Goal: Task Accomplishment & Management: Use online tool/utility

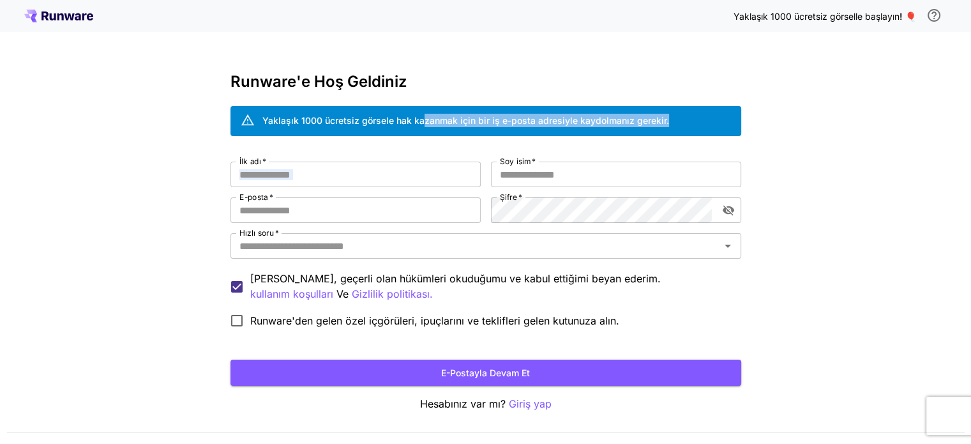
drag, startPoint x: 421, startPoint y: 118, endPoint x: 514, endPoint y: 145, distance: 96.6
click at [514, 145] on div "Runware'e Hoş Geldiniz Yaklaşık 1000 ücretsiz görsele hak kazanmak için bir iş …" at bounding box center [486, 242] width 511 height 339
click at [521, 144] on div "Runware'e Hoş Geldiniz Yaklaşık 1000 ücretsiz görsele hak kazanmak için bir iş …" at bounding box center [486, 242] width 511 height 339
click at [289, 178] on input "İlk adı   *" at bounding box center [356, 175] width 250 height 26
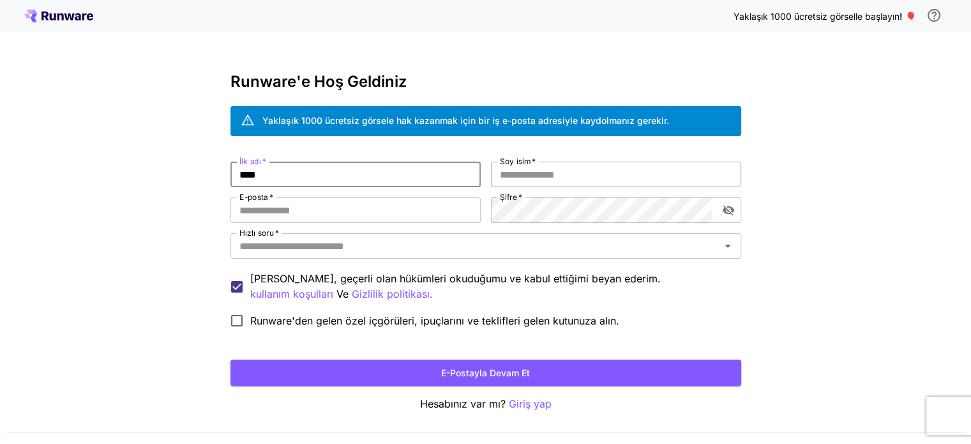
type input "****"
click at [540, 171] on input "Soy isim   *" at bounding box center [616, 175] width 250 height 26
type input "********"
click at [381, 214] on input "E-posta   *" at bounding box center [356, 210] width 250 height 26
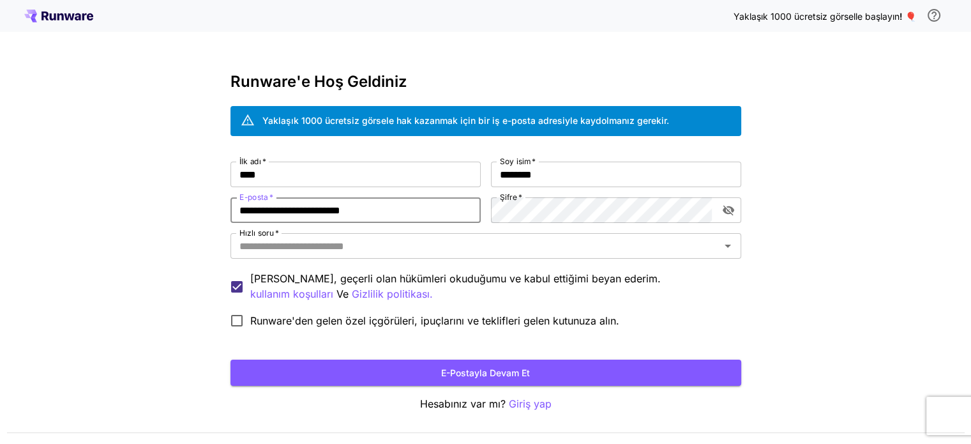
type input "**********"
click at [734, 210] on icon "şifre görünürlüğünü değiştir" at bounding box center [728, 210] width 13 height 13
click at [702, 229] on div "**********" at bounding box center [486, 248] width 511 height 172
click at [684, 238] on input "Hızlı soru   *" at bounding box center [475, 246] width 482 height 18
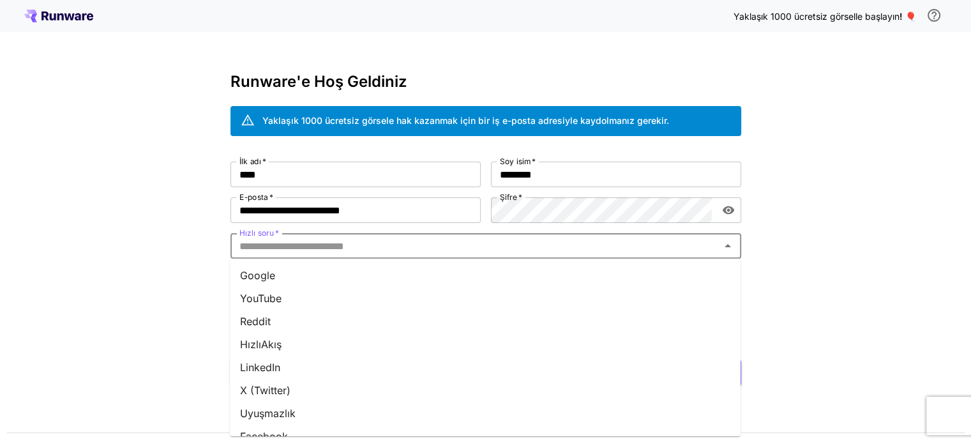
click at [557, 296] on li "YouTube" at bounding box center [485, 298] width 511 height 23
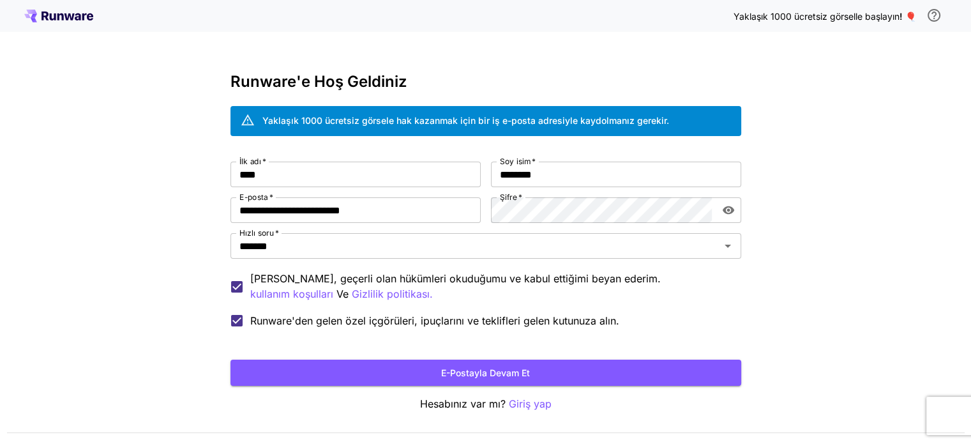
click at [367, 376] on button "E-postayla devam et" at bounding box center [486, 373] width 511 height 26
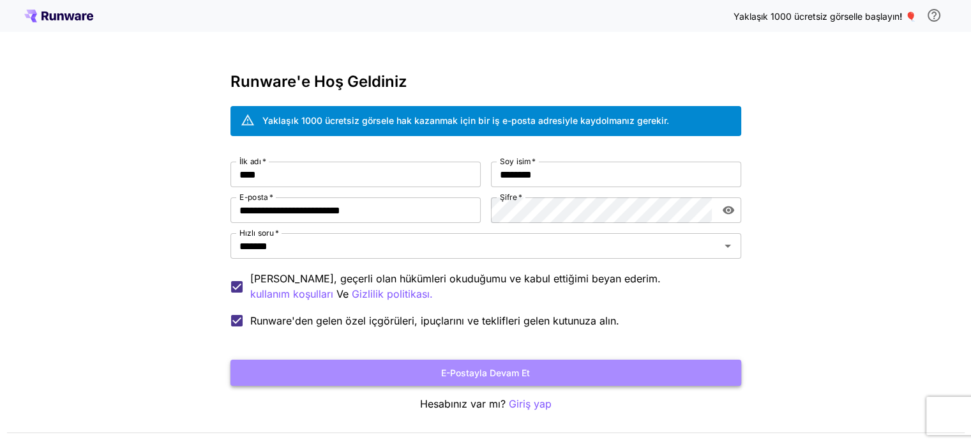
click at [590, 370] on button "E-postayla devam et" at bounding box center [486, 373] width 511 height 26
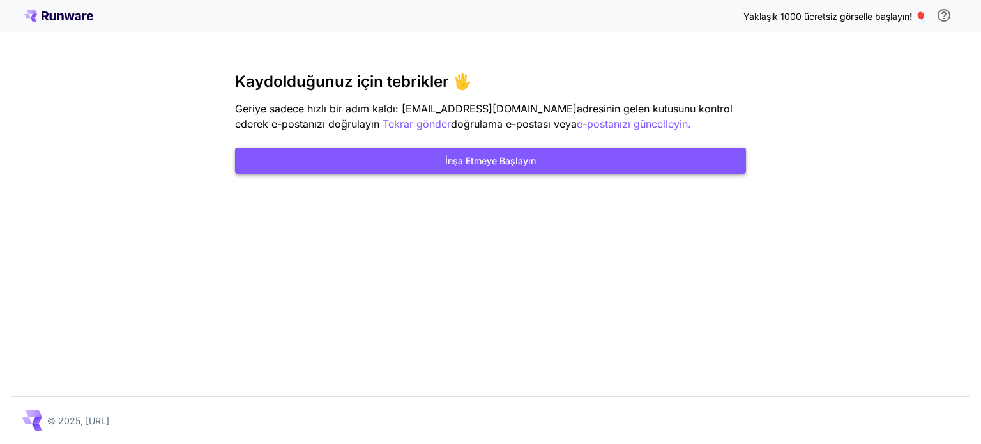
click at [520, 155] on font "İnşa Etmeye Başlayın" at bounding box center [490, 160] width 91 height 11
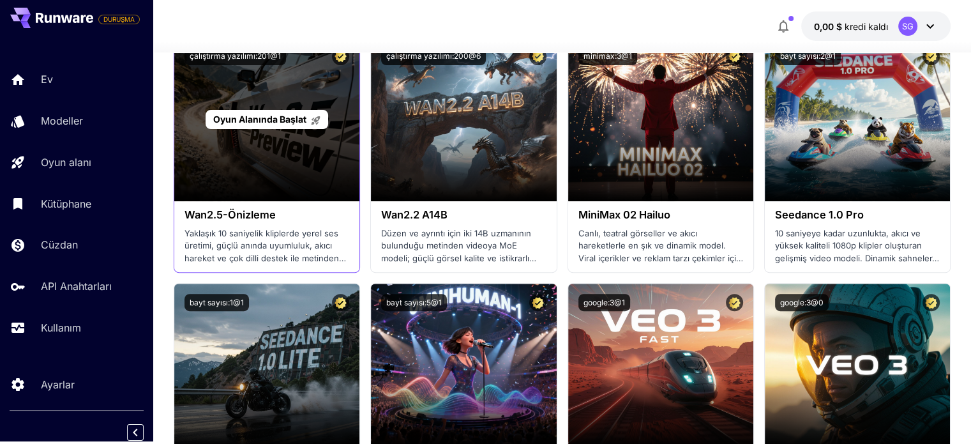
scroll to position [511, 0]
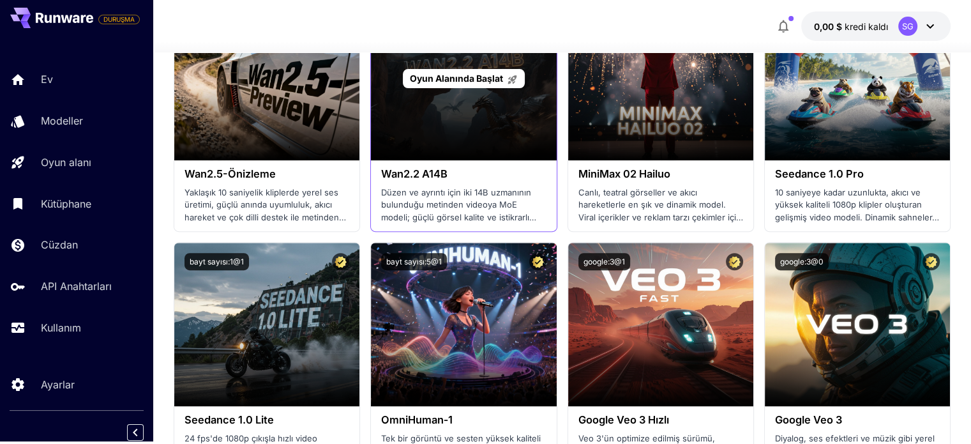
click at [510, 141] on div "Oyun Alanında Başlat" at bounding box center [463, 79] width 185 height 164
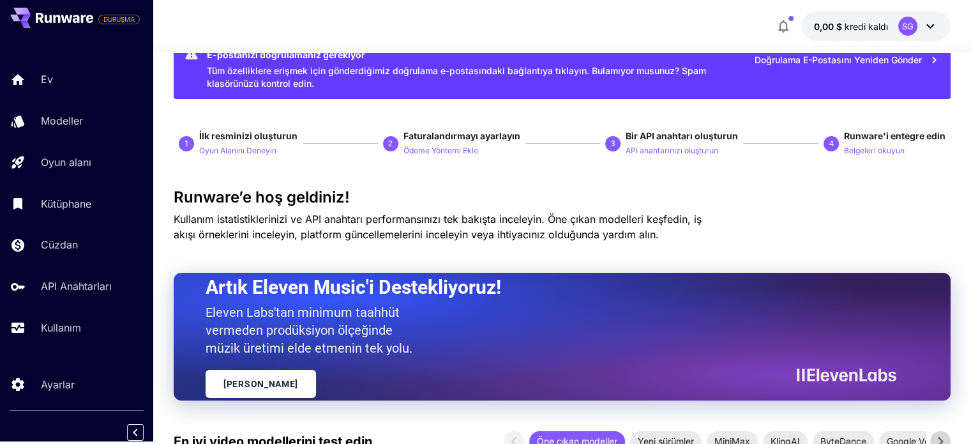
scroll to position [0, 0]
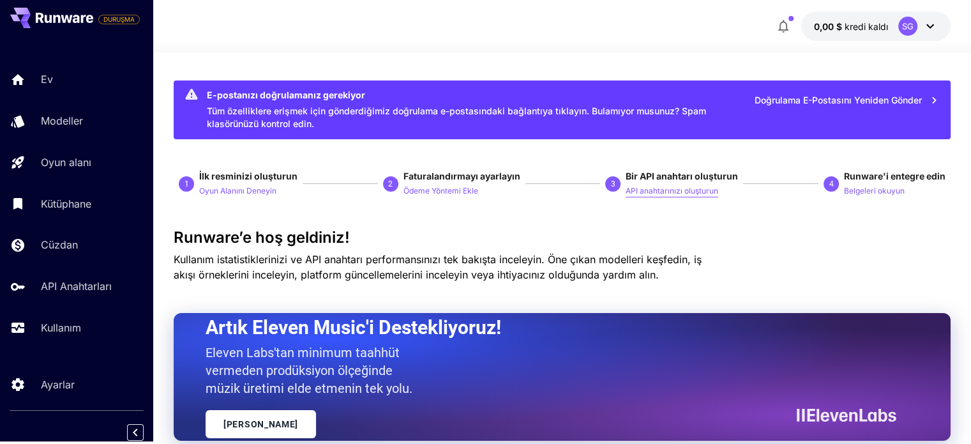
click at [641, 194] on font "API anahtarınızı oluşturun" at bounding box center [672, 191] width 93 height 10
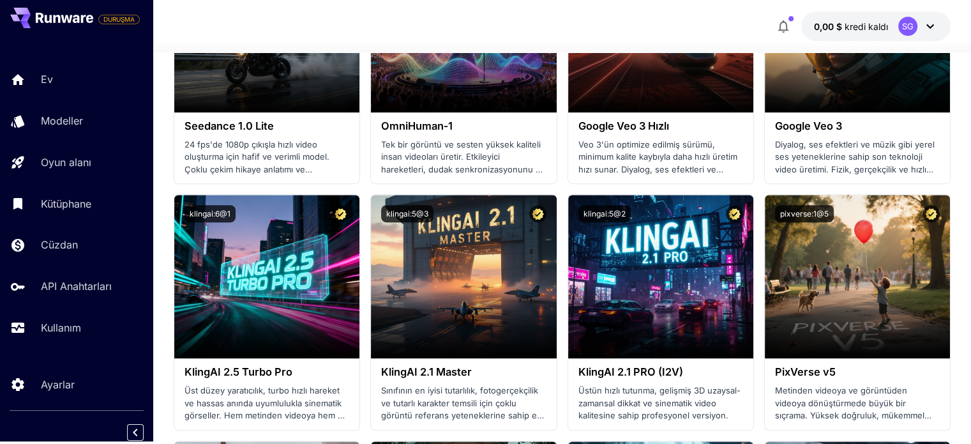
scroll to position [575, 0]
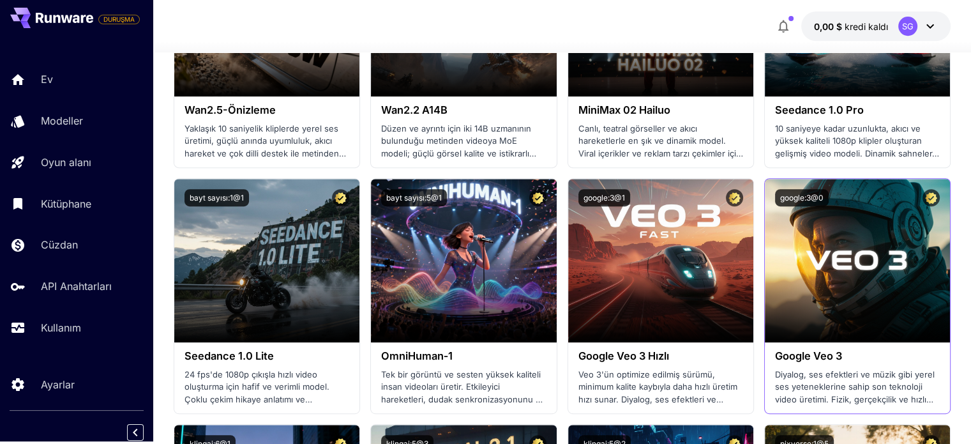
click at [869, 214] on div "google:3@0" at bounding box center [857, 198] width 185 height 38
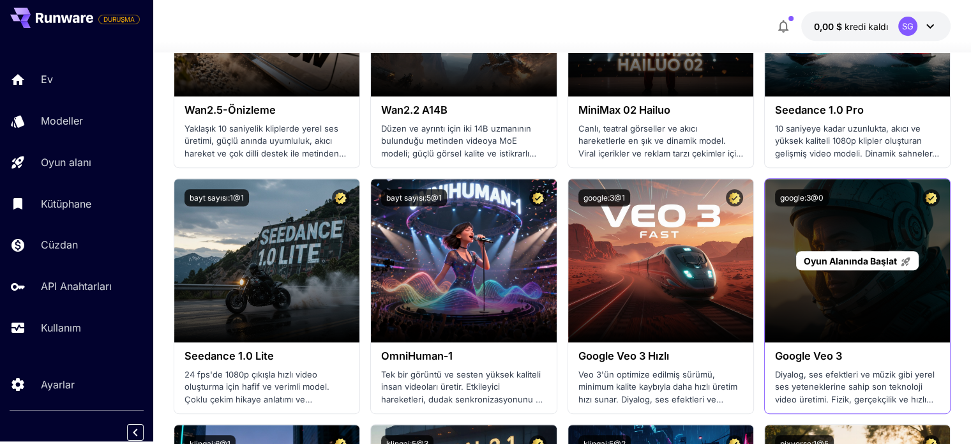
click at [863, 280] on div "Oyun Alanında Başlat" at bounding box center [857, 261] width 185 height 164
click at [860, 261] on font "Oyun Alanında Başlat" at bounding box center [850, 260] width 93 height 11
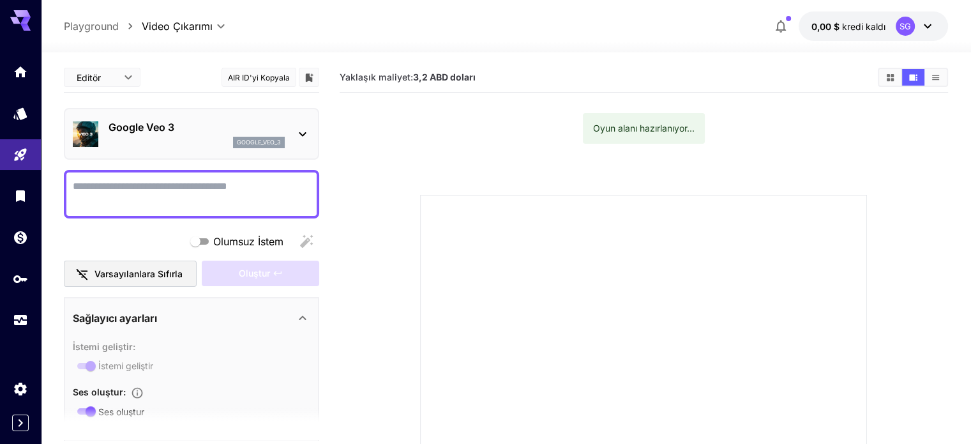
click at [301, 135] on icon at bounding box center [302, 133] width 15 height 15
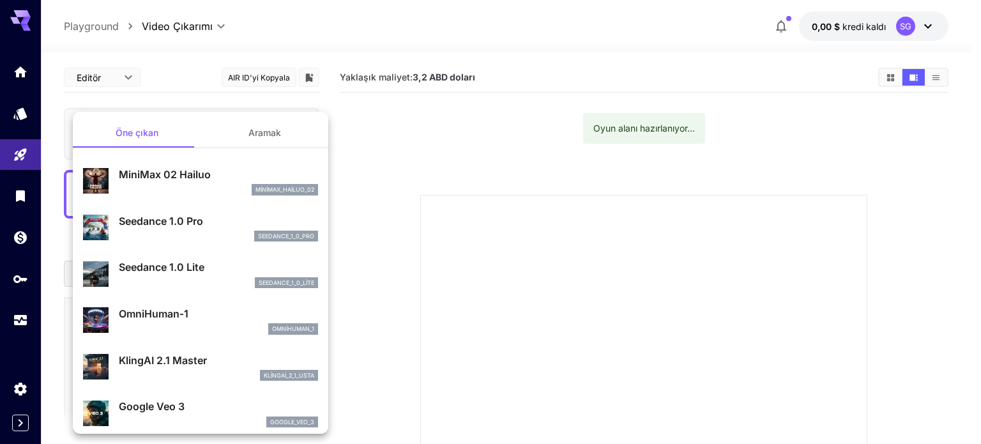
click at [416, 193] on div at bounding box center [490, 222] width 981 height 444
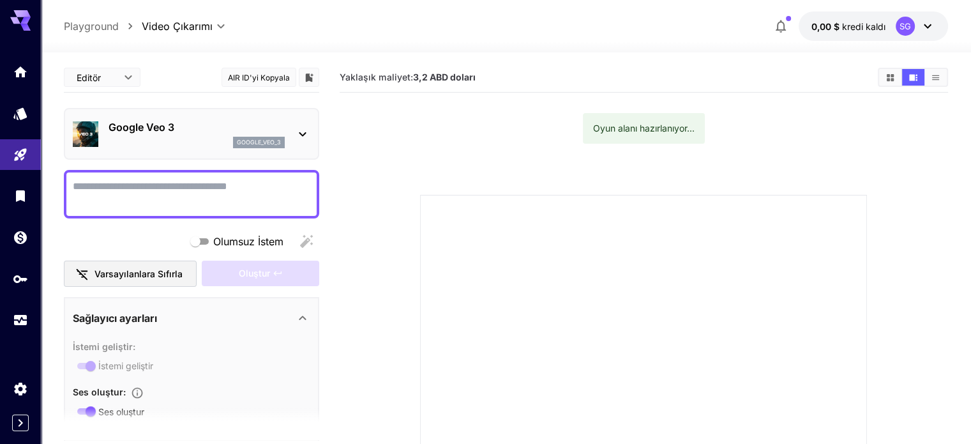
click at [172, 176] on div at bounding box center [191, 194] width 255 height 49
click at [121, 186] on textarea "Olumsuz İstem" at bounding box center [192, 194] width 238 height 31
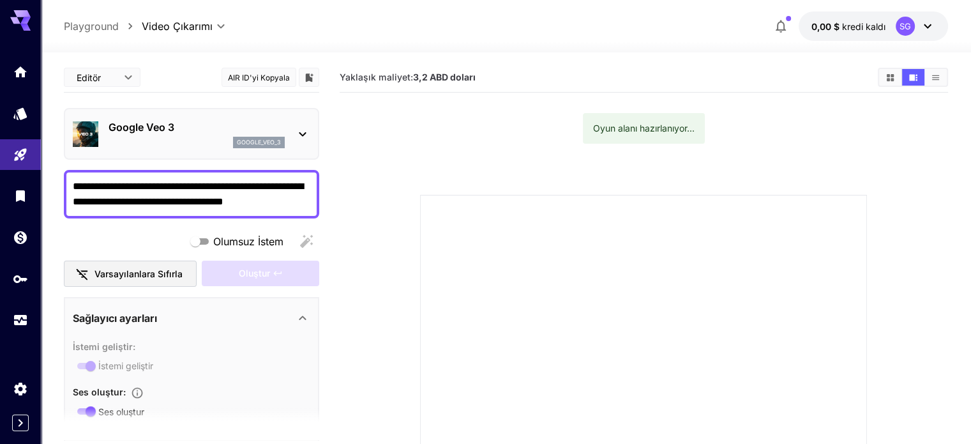
click at [217, 241] on font "Olumsuz İstem" at bounding box center [248, 241] width 70 height 13
click at [270, 271] on div "Oluştur" at bounding box center [261, 274] width 118 height 26
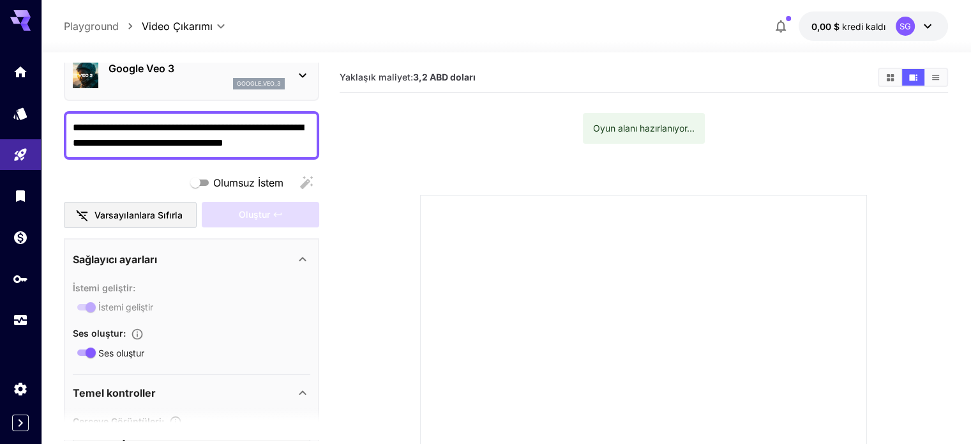
scroll to position [64, 0]
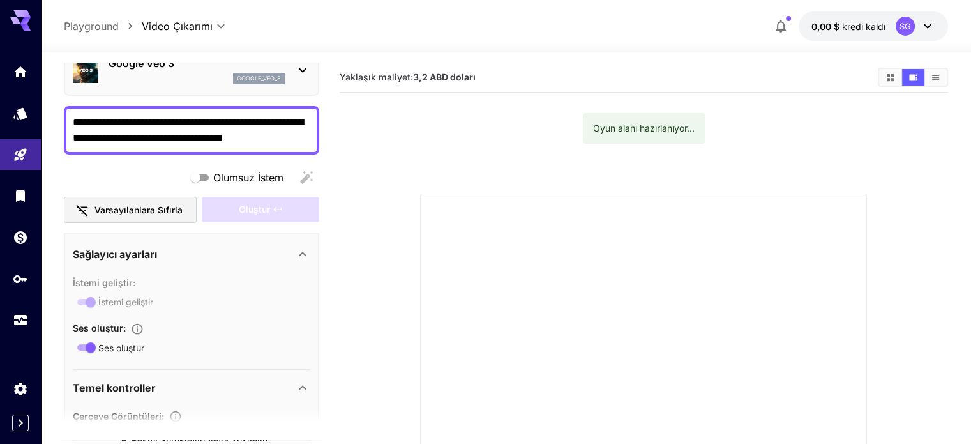
click at [263, 183] on font "Olumsuz İstem" at bounding box center [248, 177] width 70 height 13
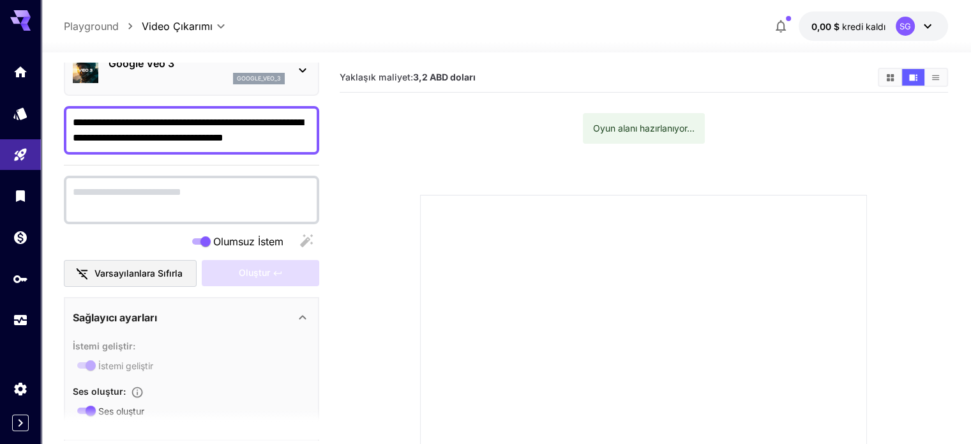
drag, startPoint x: 273, startPoint y: 218, endPoint x: 279, endPoint y: 209, distance: 11.0
click at [273, 217] on div at bounding box center [191, 200] width 255 height 49
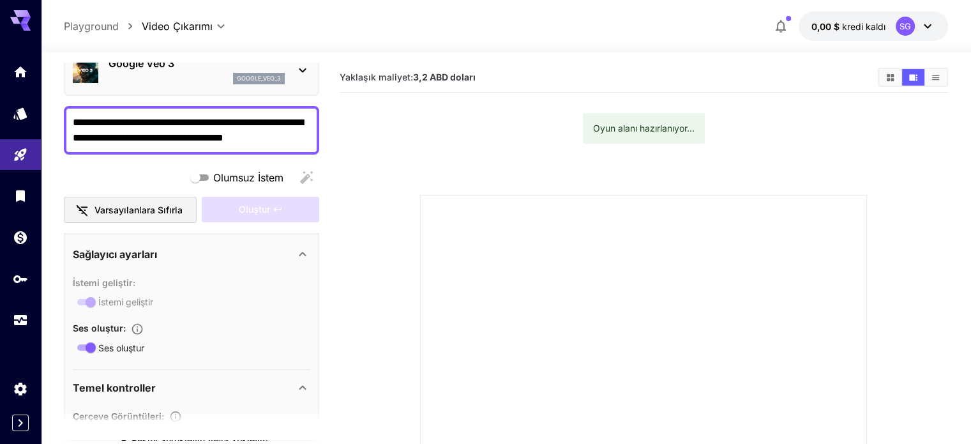
click at [293, 139] on textarea "**********" at bounding box center [192, 130] width 238 height 31
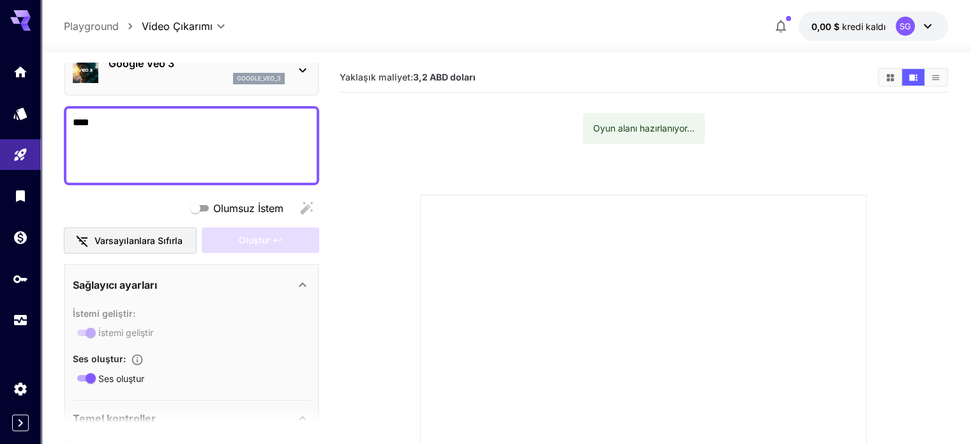
drag, startPoint x: 255, startPoint y: 166, endPoint x: 82, endPoint y: 84, distance: 192.3
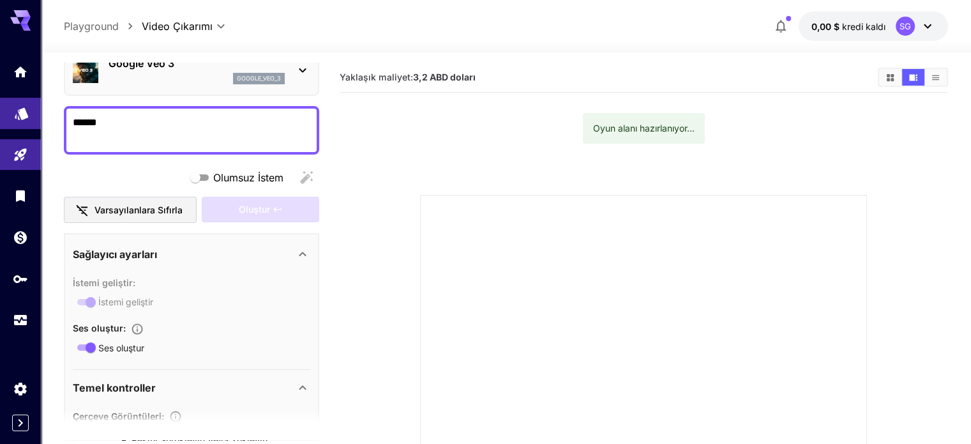
drag, startPoint x: 152, startPoint y: 126, endPoint x: 23, endPoint y: 101, distance: 131.5
click at [23, 101] on div "**********" at bounding box center [485, 340] width 971 height 680
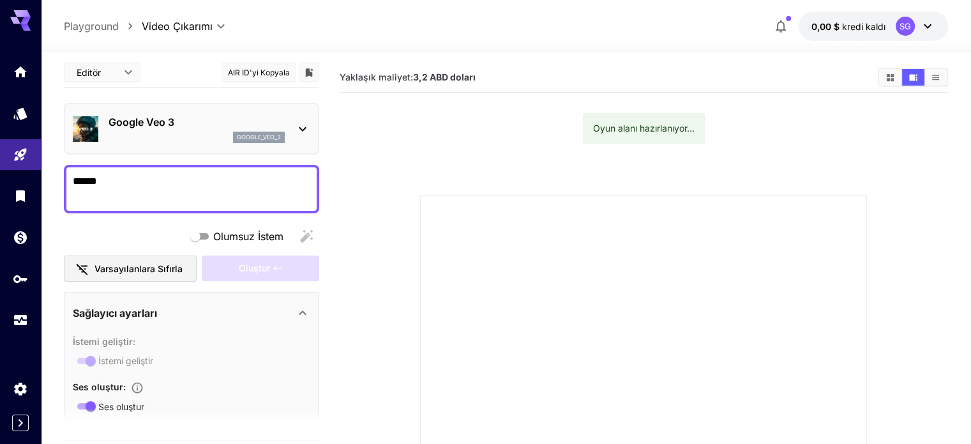
scroll to position [0, 0]
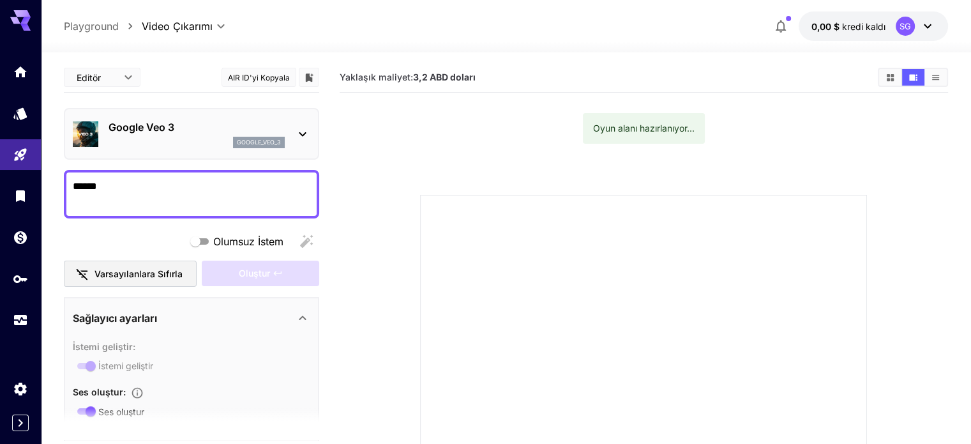
type textarea "******"
drag, startPoint x: 230, startPoint y: 156, endPoint x: 241, endPoint y: 183, distance: 28.9
drag, startPoint x: 198, startPoint y: 191, endPoint x: 204, endPoint y: 192, distance: 6.4
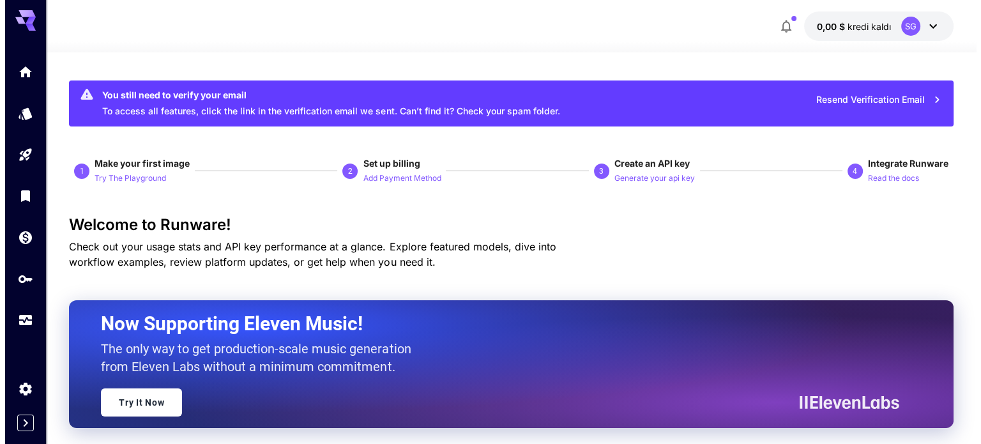
scroll to position [575, 0]
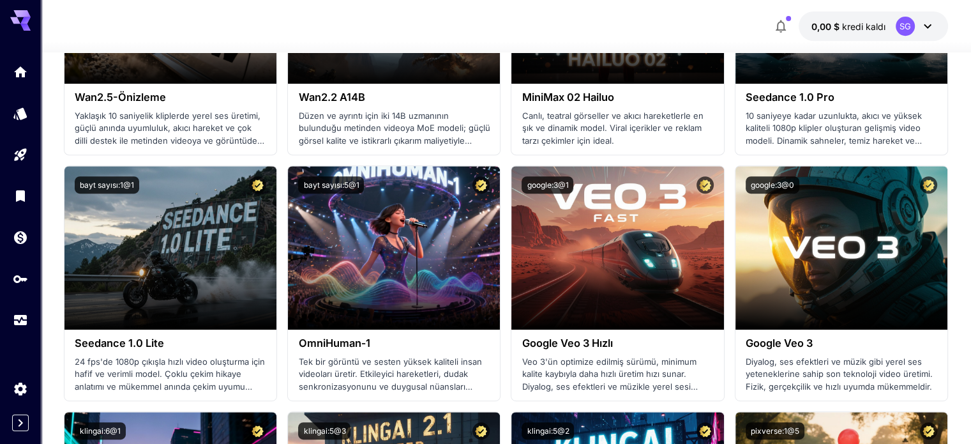
click at [920, 28] on icon at bounding box center [927, 26] width 15 height 15
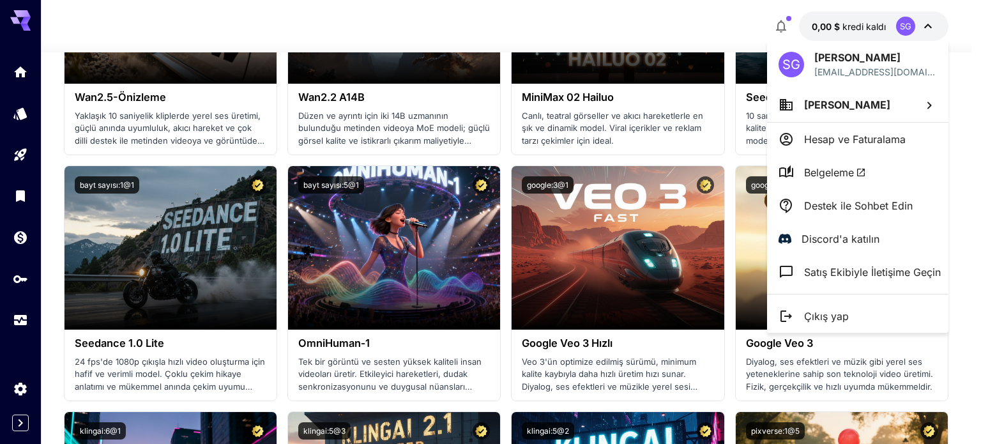
click at [853, 320] on li "Çıkış yap" at bounding box center [857, 316] width 181 height 33
